Goal: Task Accomplishment & Management: Use online tool/utility

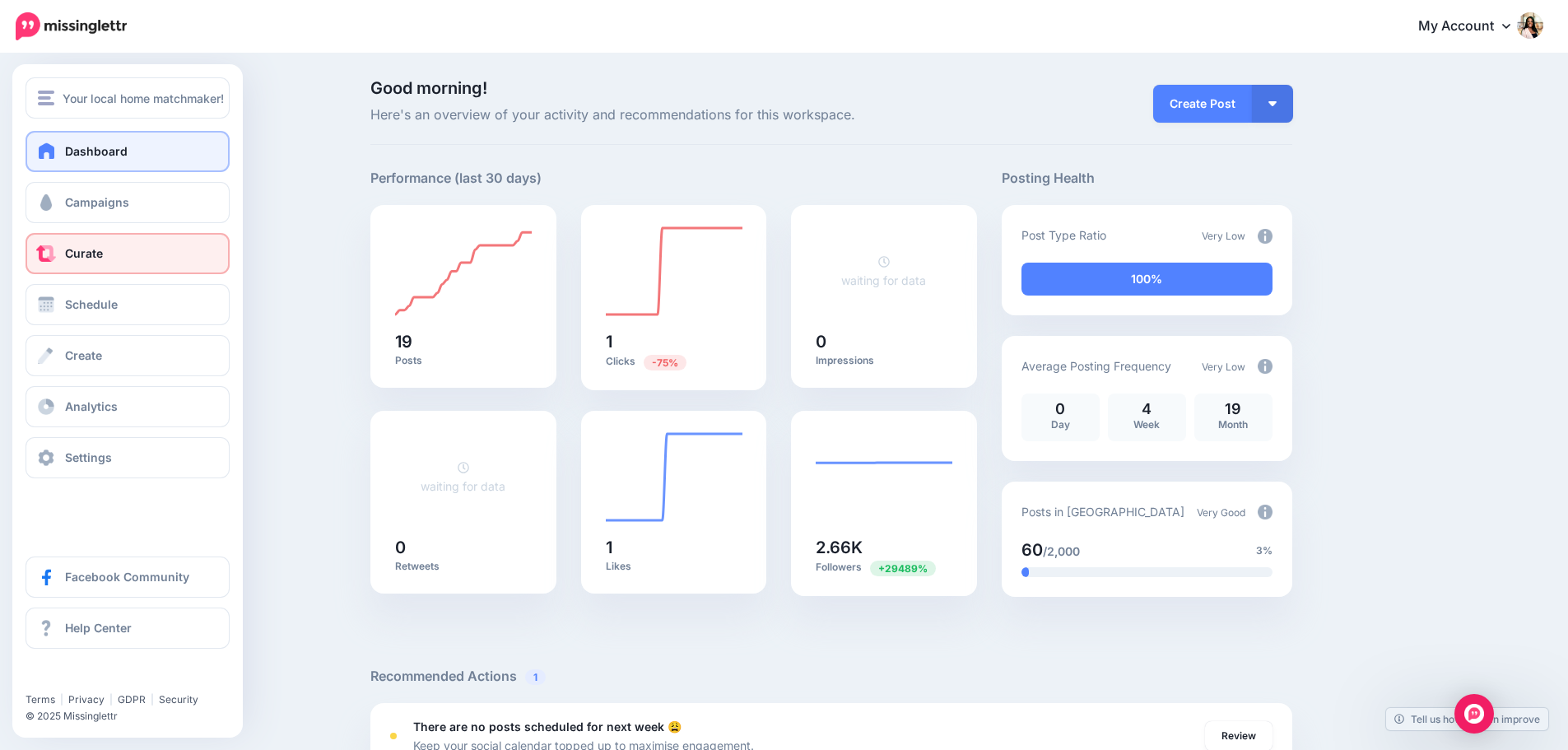
click at [107, 260] on link "Curate" at bounding box center [128, 254] width 204 height 41
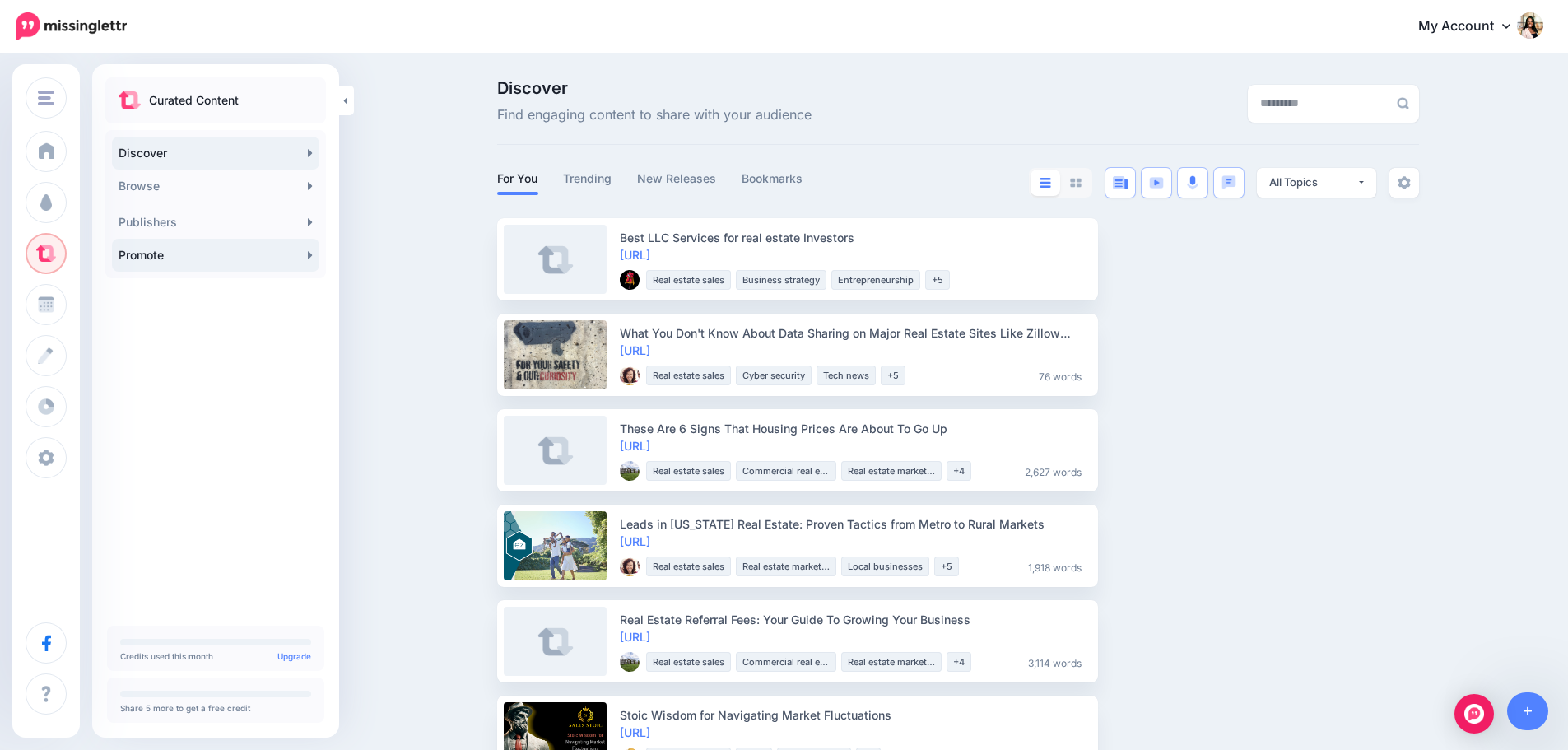
click at [230, 265] on link "Promote" at bounding box center [216, 256] width 207 height 33
